Goal: Information Seeking & Learning: Learn about a topic

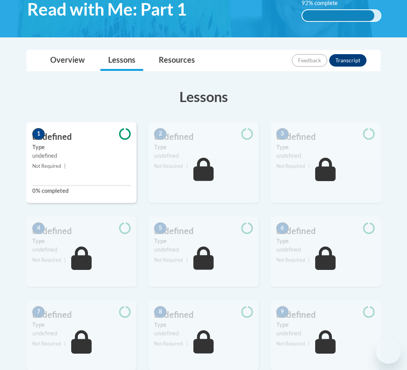
click at [394, 104] on body "This site uses cookies to help improve your learning experience. By continuing …" at bounding box center [203, 262] width 407 height 802
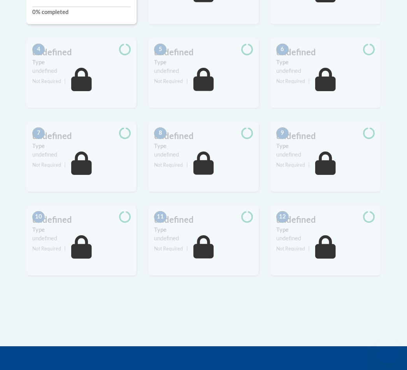
scroll to position [317, 0]
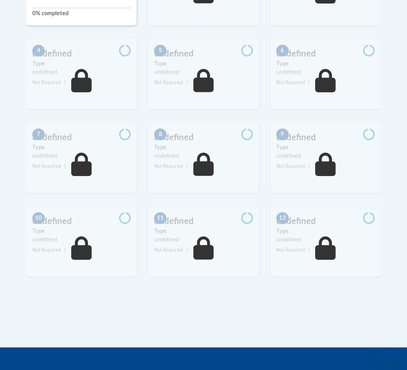
click at [259, 160] on div "8 undefined Type undefined Not Required |" at bounding box center [204, 165] width 122 height 84
click at [262, 151] on div "8 undefined Type undefined Not Required |" at bounding box center [204, 165] width 122 height 84
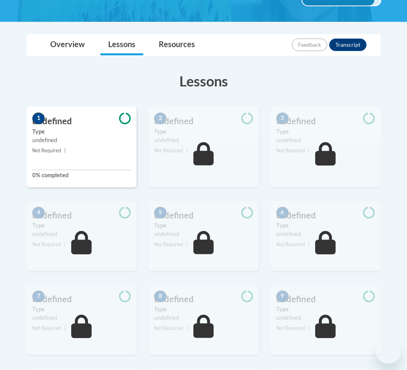
scroll to position [153, 0]
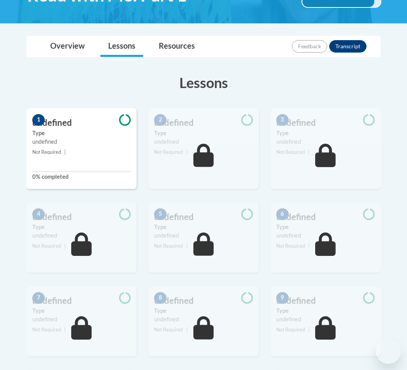
click at [64, 186] on div "1 undefined Type undefined Not Required | 0% completed" at bounding box center [81, 148] width 110 height 81
click at [70, 159] on div "1 undefined Type undefined Not Required | 0% completed" at bounding box center [81, 148] width 110 height 81
click at [65, 140] on div "undefined" at bounding box center [81, 142] width 99 height 9
click at [46, 129] on label "Type" at bounding box center [81, 133] width 99 height 9
click at [210, 92] on h3 "Lessons" at bounding box center [203, 82] width 354 height 19
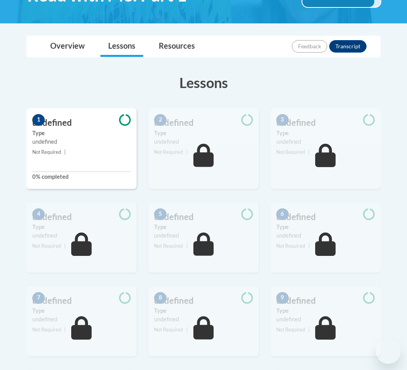
click at [122, 46] on link "Lessons" at bounding box center [121, 46] width 43 height 21
click at [181, 47] on link "Resources" at bounding box center [177, 46] width 52 height 21
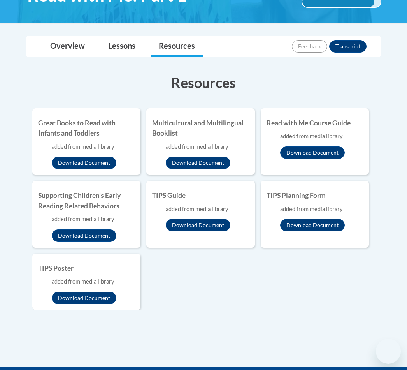
click at [175, 49] on link "Resources" at bounding box center [177, 46] width 52 height 21
click at [124, 46] on link "Lessons" at bounding box center [121, 46] width 43 height 21
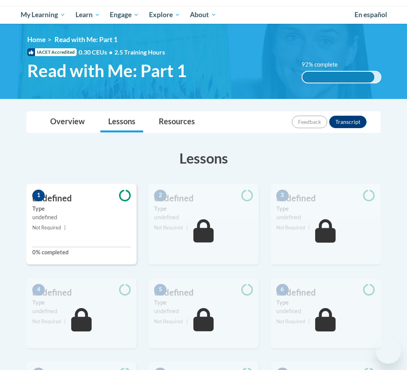
scroll to position [66, 0]
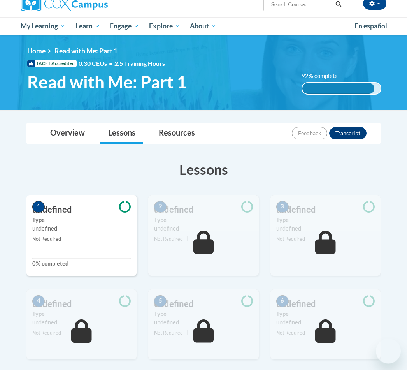
click at [369, 102] on img at bounding box center [203, 72] width 407 height 75
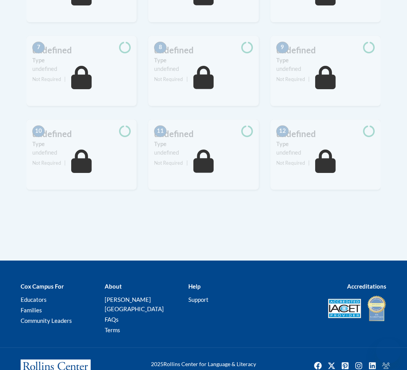
scroll to position [410, 0]
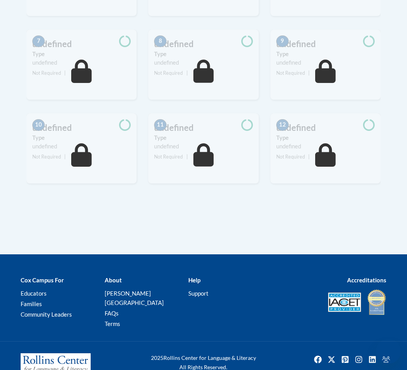
click at [197, 286] on div "Help Support" at bounding box center [225, 287] width 84 height 24
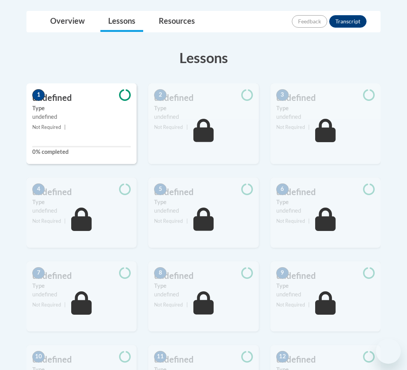
scroll to position [178, 0]
click at [122, 21] on link "Lessons" at bounding box center [121, 22] width 43 height 21
click at [127, 21] on link "Lessons" at bounding box center [121, 22] width 43 height 21
click at [124, 25] on link "Lessons" at bounding box center [121, 22] width 43 height 21
click at [127, 19] on link "Lessons" at bounding box center [121, 22] width 43 height 21
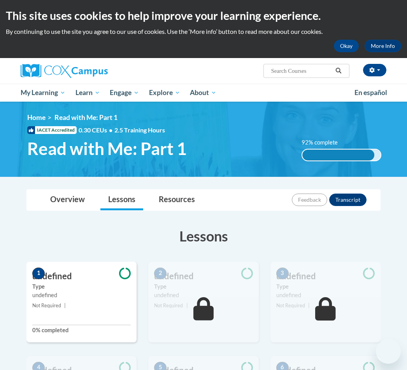
scroll to position [2, 0]
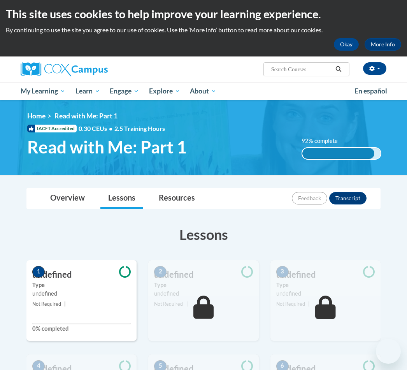
click at [214, 233] on h3 "Lessons" at bounding box center [203, 234] width 354 height 19
click at [213, 229] on h3 "Lessons" at bounding box center [203, 234] width 354 height 19
click at [206, 236] on h3 "Lessons" at bounding box center [203, 234] width 354 height 19
click at [206, 235] on h3 "Lessons" at bounding box center [203, 234] width 354 height 19
click at [205, 233] on h3 "Lessons" at bounding box center [203, 234] width 354 height 19
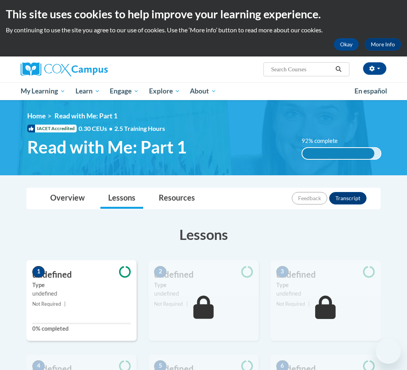
click at [204, 233] on h3 "Lessons" at bounding box center [203, 234] width 354 height 19
click at [342, 49] on button "Okay" at bounding box center [346, 44] width 25 height 12
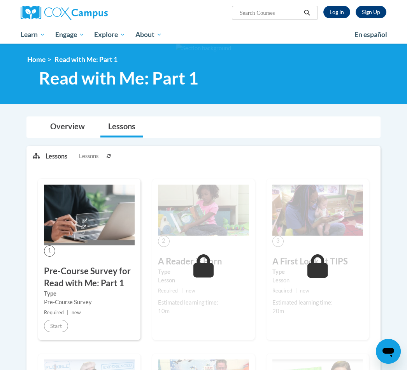
click at [341, 12] on link "Log In" at bounding box center [337, 12] width 27 height 12
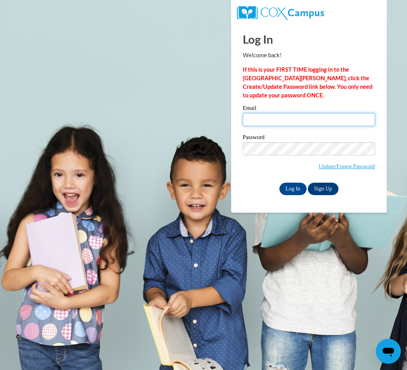
click at [286, 125] on input "Email" at bounding box center [309, 119] width 132 height 13
click at [294, 192] on input "Log In" at bounding box center [293, 189] width 27 height 12
click at [291, 125] on input "Email" at bounding box center [309, 119] width 132 height 13
type input "carolynhannah57@gmail.com"
click at [299, 191] on input "Log In" at bounding box center [293, 189] width 27 height 12
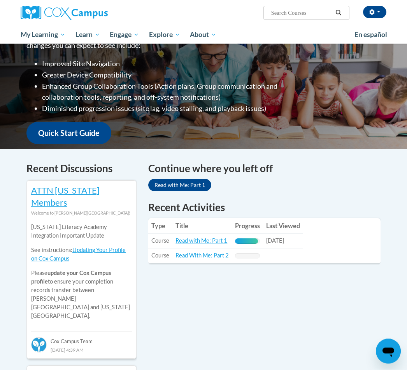
scroll to position [132, 0]
click at [188, 187] on link "Read with Me: Part 1" at bounding box center [179, 185] width 63 height 12
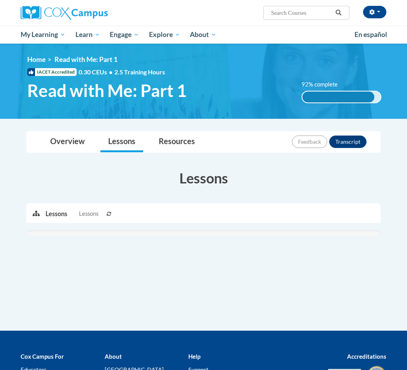
click at [177, 188] on div "Lessons Active Lessons Lessons Preview Activity" at bounding box center [204, 221] width 366 height 123
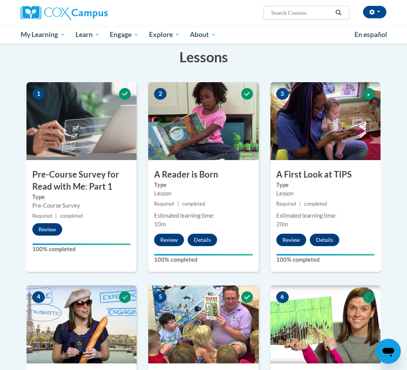
scroll to position [120, 0]
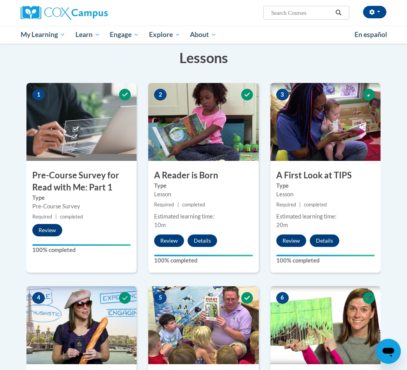
click at [329, 236] on button "Details" at bounding box center [325, 240] width 30 height 12
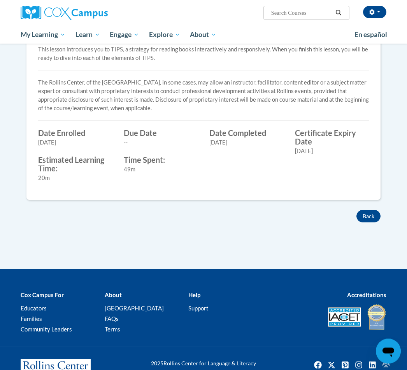
scroll to position [246, 0]
click at [366, 214] on button "Back" at bounding box center [369, 216] width 24 height 12
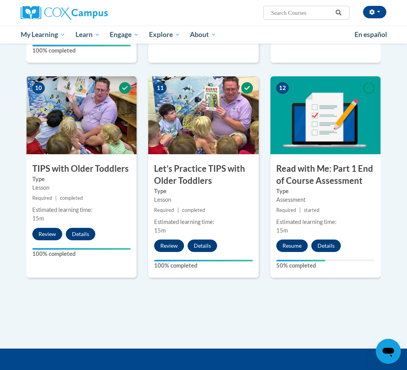
scroll to position [752, 0]
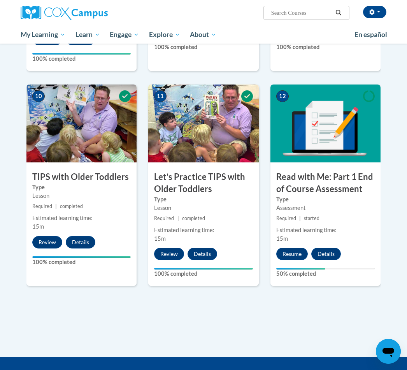
click at [291, 254] on button "Resume" at bounding box center [293, 254] width 32 height 12
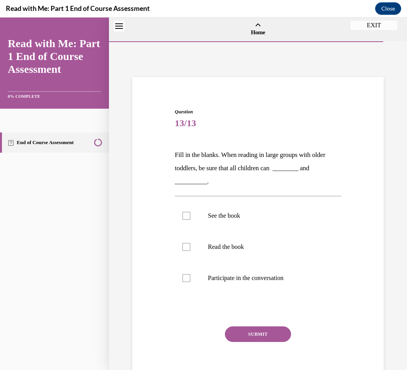
scroll to position [24, 0]
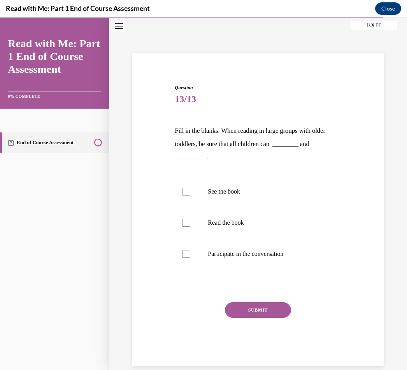
click at [187, 202] on label "See the book" at bounding box center [258, 191] width 166 height 31
click at [187, 196] on input "See the book" at bounding box center [187, 192] width 8 height 8
checkbox input "true"
click at [262, 314] on button "SUBMIT" at bounding box center [258, 310] width 66 height 16
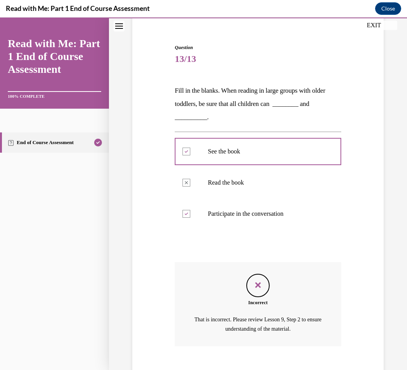
scroll to position [86, 0]
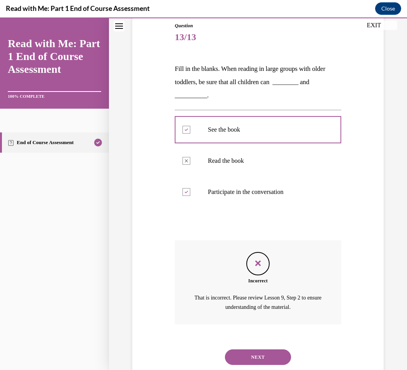
click at [259, 354] on button "NEXT" at bounding box center [258, 357] width 66 height 16
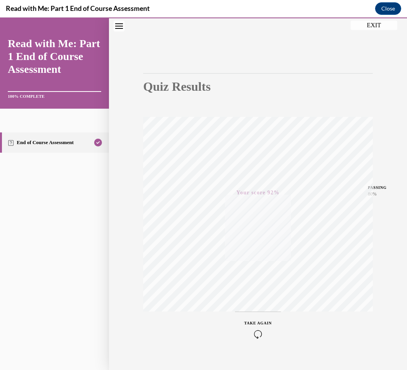
scroll to position [35, 0]
click at [378, 28] on button "EXIT" at bounding box center [374, 25] width 47 height 9
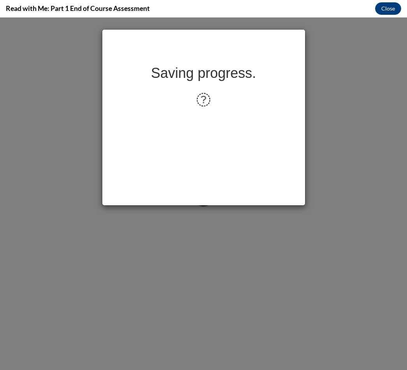
scroll to position [0, 0]
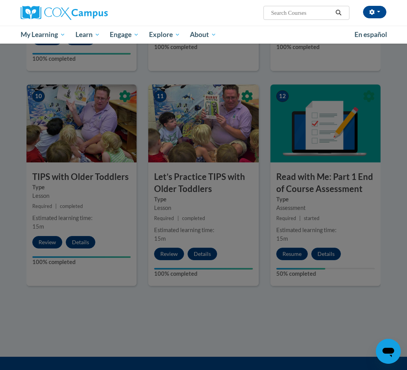
click at [196, 370] on div at bounding box center [203, 185] width 407 height 370
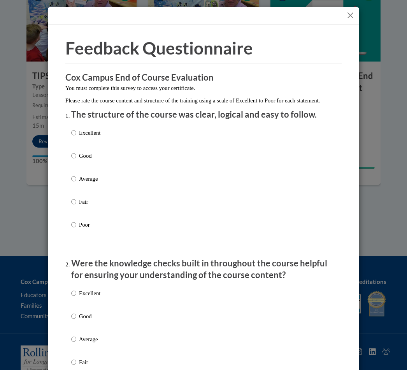
click at [80, 130] on p "Excellent" at bounding box center [89, 133] width 21 height 9
click at [76, 130] on input "Excellent" at bounding box center [73, 133] width 5 height 9
radio input "true"
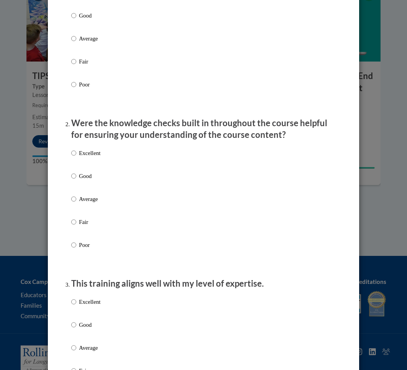
scroll to position [149, 0]
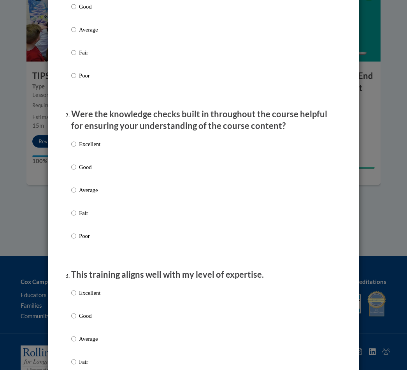
click at [74, 142] on input "Excellent" at bounding box center [73, 144] width 5 height 9
radio input "true"
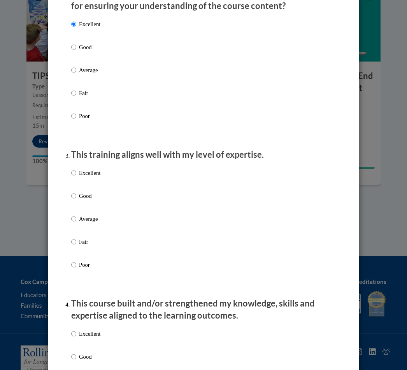
scroll to position [273, 0]
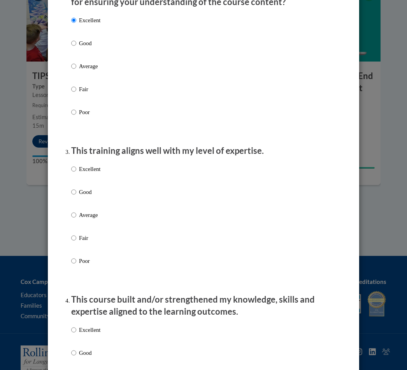
click at [76, 167] on input "Excellent" at bounding box center [73, 169] width 5 height 9
radio input "true"
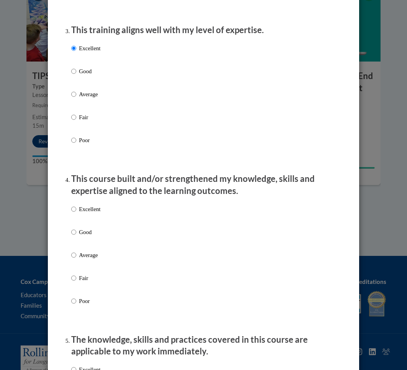
scroll to position [407, 0]
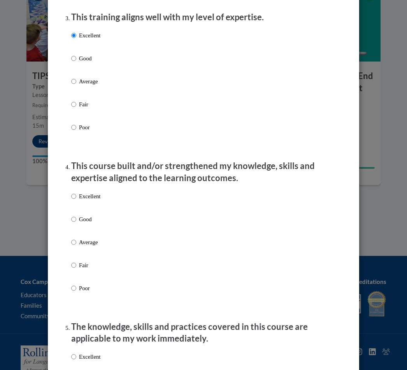
click at [76, 194] on input "Excellent" at bounding box center [73, 196] width 5 height 9
radio input "true"
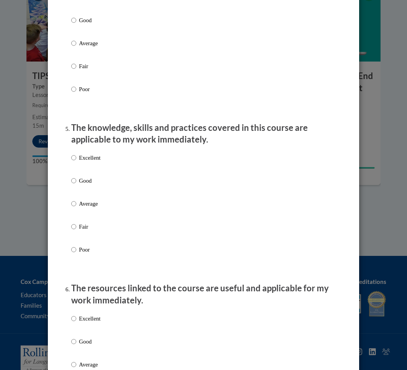
scroll to position [612, 0]
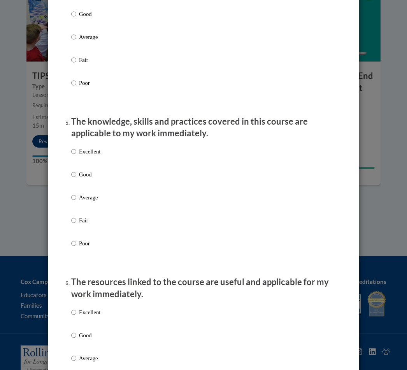
click at [76, 148] on input "Excellent" at bounding box center [73, 151] width 5 height 9
radio input "true"
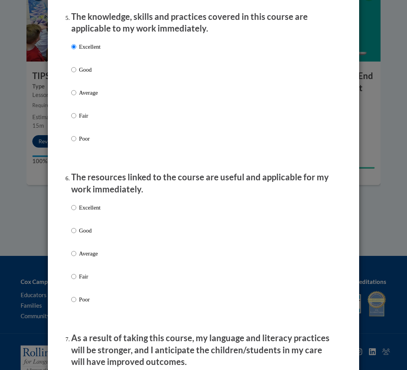
scroll to position [723, 0]
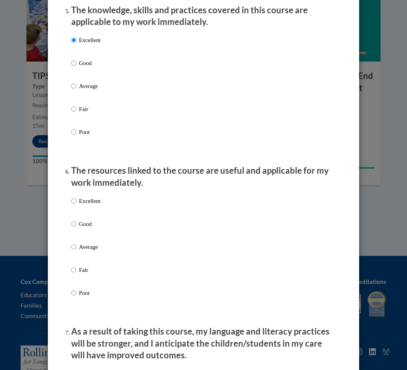
click at [76, 197] on input "Excellent" at bounding box center [73, 201] width 5 height 9
radio input "true"
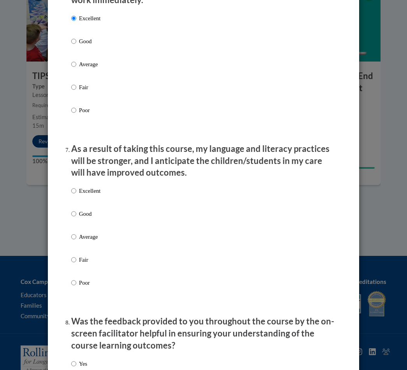
scroll to position [916, 0]
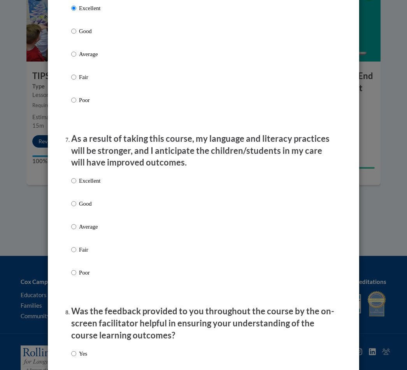
click at [76, 176] on input "Excellent" at bounding box center [73, 180] width 5 height 9
radio input "true"
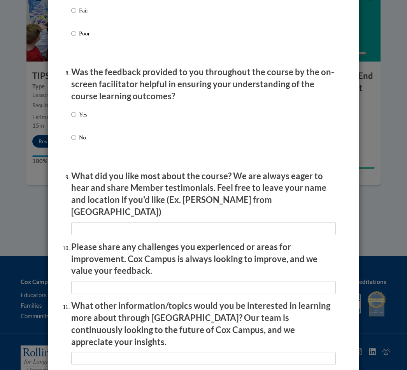
scroll to position [1158, 0]
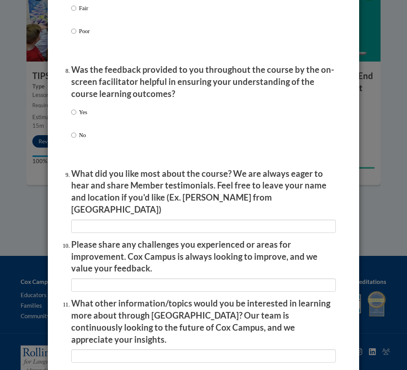
click at [79, 108] on label "Yes" at bounding box center [79, 118] width 16 height 21
click at [76, 108] on input "Yes" at bounding box center [73, 112] width 5 height 9
radio input "true"
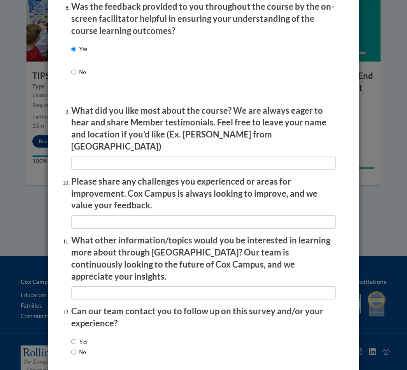
scroll to position [1221, 0]
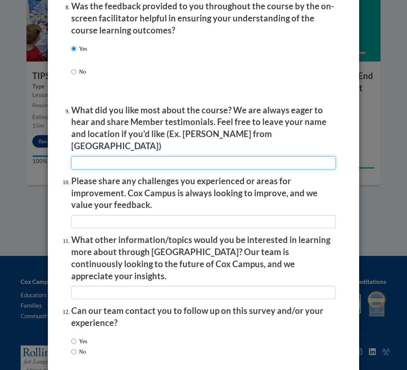
click at [184, 156] on input "textbox" at bounding box center [203, 162] width 265 height 13
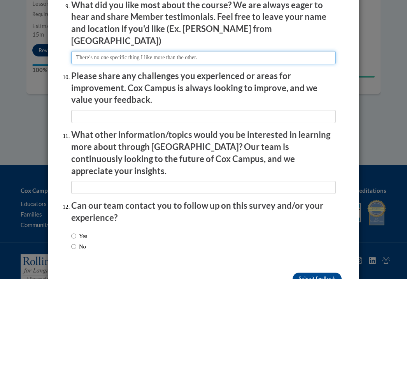
scroll to position [1234, 0]
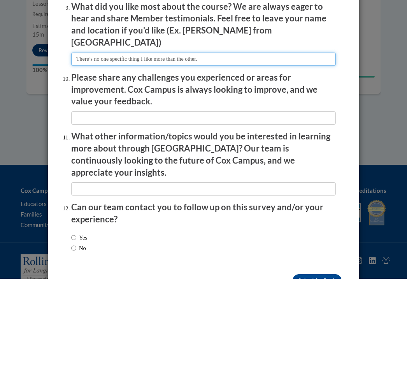
type input "There’s no one specific thing I like more than the other."
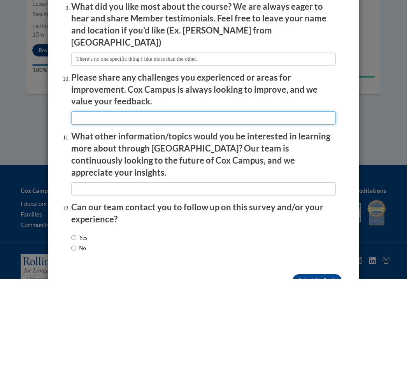
click at [100, 203] on input "textbox" at bounding box center [203, 209] width 265 height 13
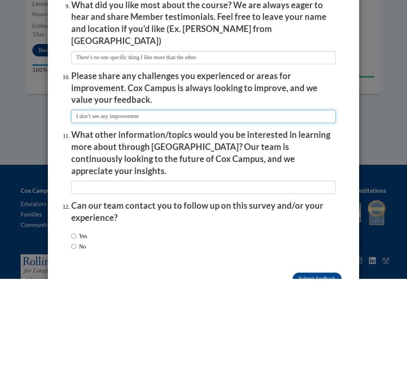
scroll to position [1235, 0]
type input "I don’t see any improvement"
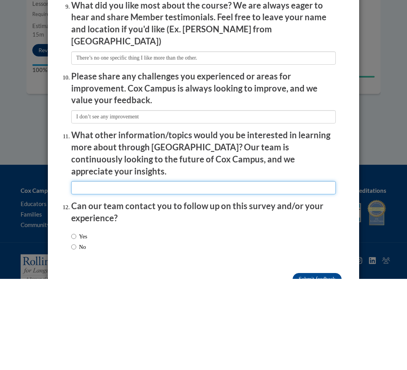
click at [111, 272] on input "textbox" at bounding box center [203, 278] width 265 height 13
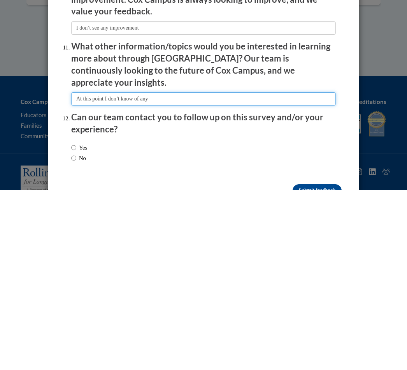
scroll to position [854, 0]
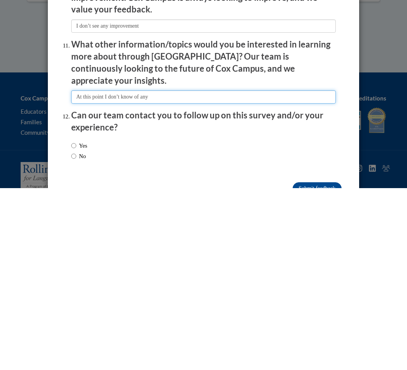
type input "At this point I don’t know of any"
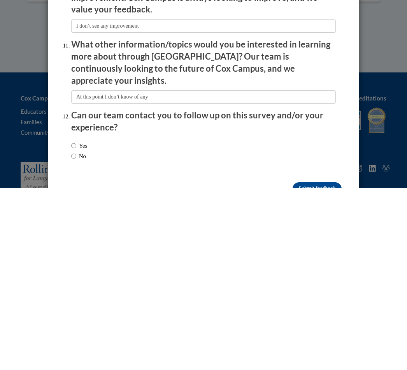
click at [76, 323] on input "Yes" at bounding box center [73, 327] width 5 height 9
radio input "true"
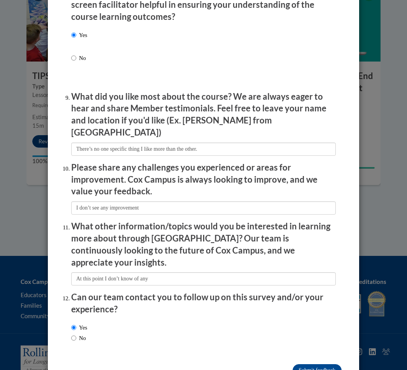
scroll to position [1223, 0]
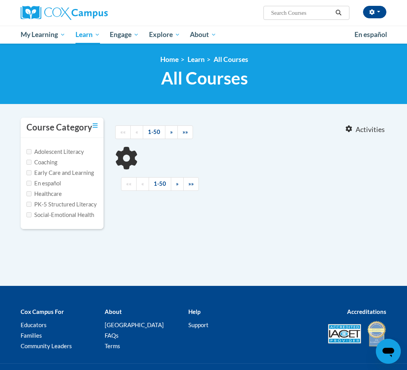
type input "Read with me"
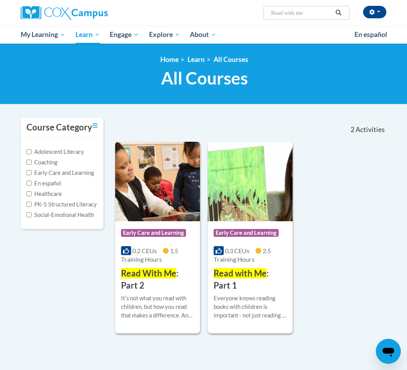
scroll to position [1, 0]
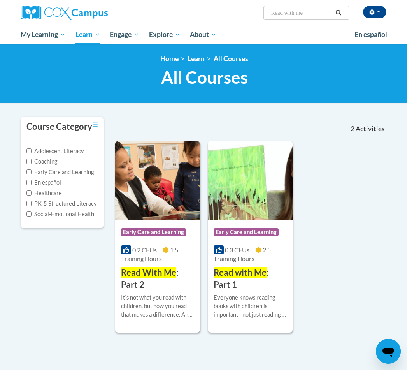
click at [152, 259] on span "1.5 Training Hours" at bounding box center [149, 254] width 57 height 16
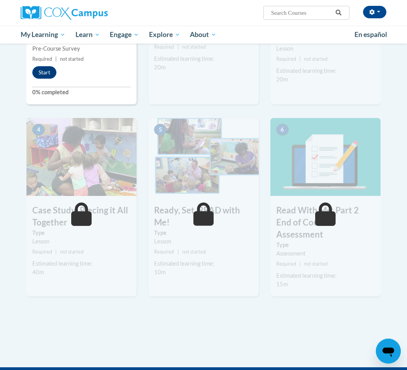
scroll to position [287, 0]
